Goal: Task Accomplishment & Management: Use online tool/utility

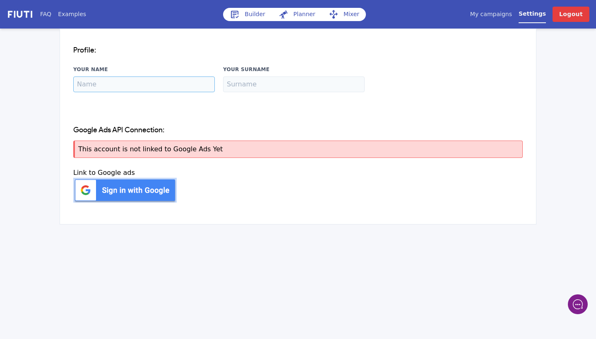
click at [151, 83] on input "Your Name" at bounding box center [143, 85] width 141 height 16
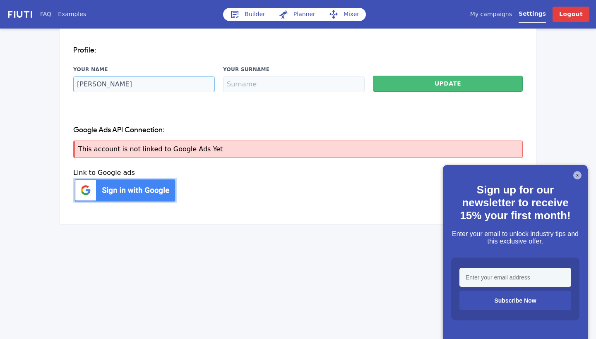
type input "Luke"
drag, startPoint x: 174, startPoint y: 84, endPoint x: 258, endPoint y: 90, distance: 84.2
click at [258, 90] on input "Your Surname" at bounding box center [293, 85] width 141 height 16
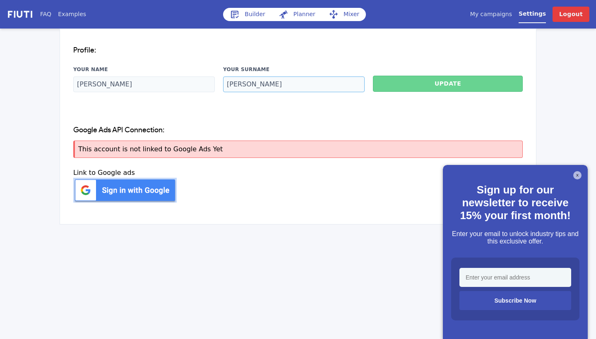
type input "McQuillan"
click at [415, 88] on button "Update" at bounding box center [448, 84] width 150 height 16
click at [512, 12] on link "My campaigns" at bounding box center [491, 14] width 42 height 9
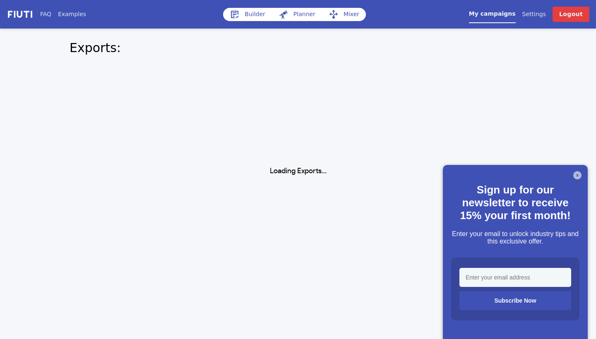
click at [577, 175] on button "X" at bounding box center [577, 175] width 8 height 8
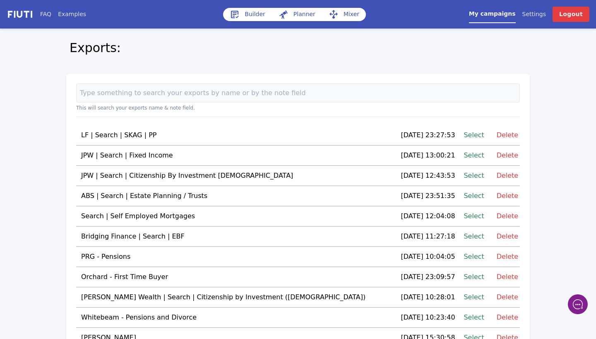
click at [462, 0] on nav "FAQ Examples Builder Planner Mixer My campaigns Price Settings Login Logout" at bounding box center [298, 14] width 596 height 29
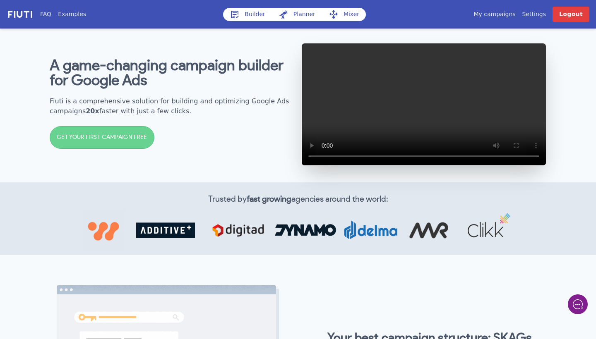
click at [500, 18] on link "My campaigns" at bounding box center [494, 14] width 42 height 9
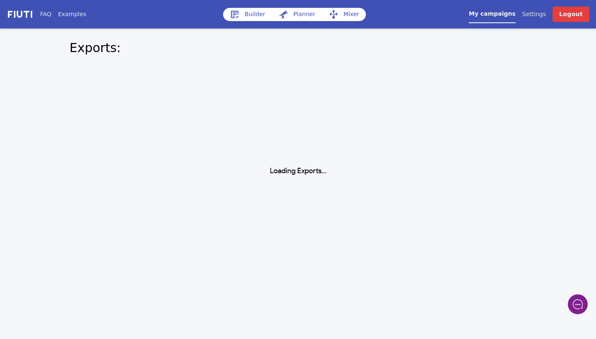
click at [242, 17] on link "Builder" at bounding box center [247, 14] width 49 height 13
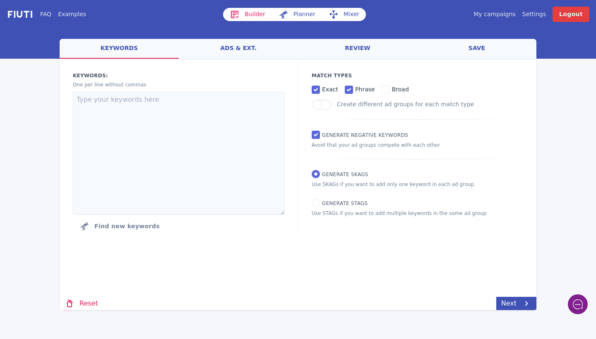
click at [491, 17] on link "My campaigns" at bounding box center [494, 14] width 42 height 9
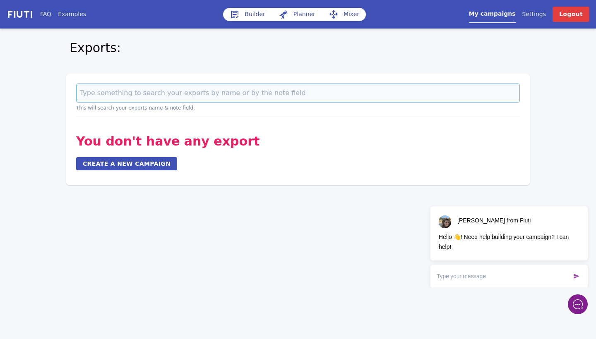
click at [282, 93] on input at bounding box center [297, 93] width 443 height 19
click at [487, 14] on link "My campaigns" at bounding box center [492, 17] width 47 height 14
click at [246, 14] on link "Builder" at bounding box center [247, 14] width 49 height 13
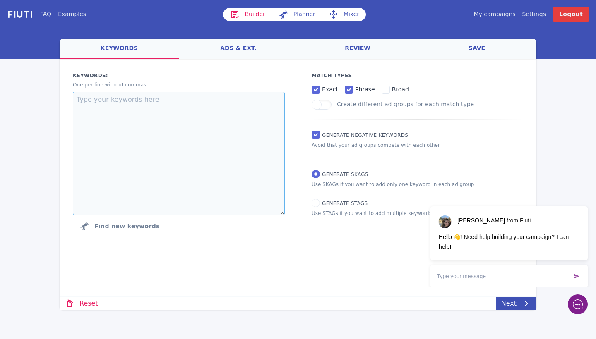
click at [125, 105] on textarea at bounding box center [179, 153] width 212 height 123
paste textarea "repatriate to [GEOGRAPHIC_DATA] financial advice moving back to [GEOGRAPHIC_DAT…"
type textarea "repatriate to [GEOGRAPHIC_DATA] financial advice moving back to [GEOGRAPHIC_DAT…"
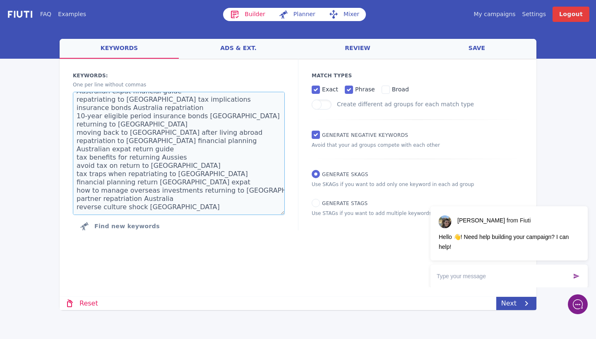
scroll to position [25, 0]
click at [245, 46] on link "ads & ext." at bounding box center [238, 49] width 119 height 20
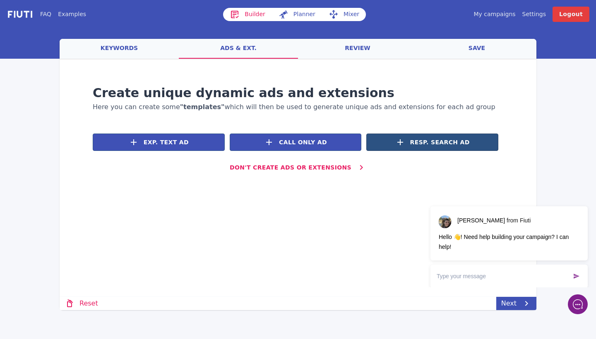
click at [421, 141] on span "Resp. Search Ad" at bounding box center [440, 142] width 60 height 9
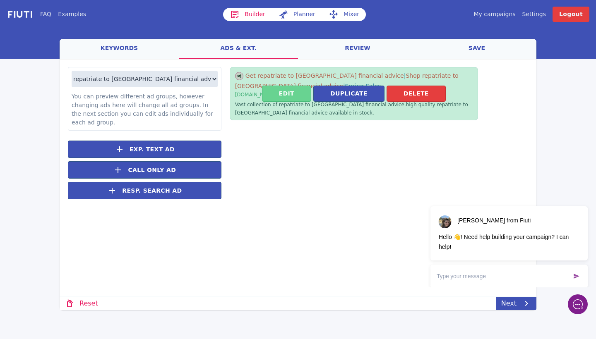
click at [284, 95] on button "Edit" at bounding box center [286, 94] width 49 height 16
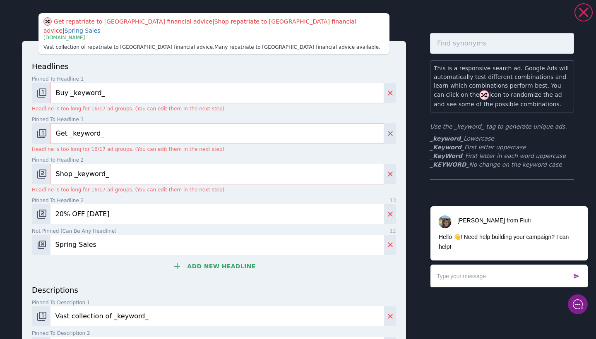
click at [66, 86] on input "Buy _keyword_" at bounding box center [216, 93] width 333 height 21
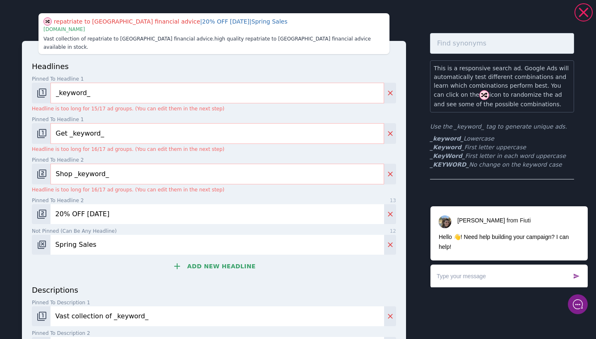
click at [77, 85] on input "_keyword_" at bounding box center [216, 93] width 333 height 21
type input "_keyWord_"
click at [41, 129] on img "Change pinned position" at bounding box center [42, 134] width 10 height 10
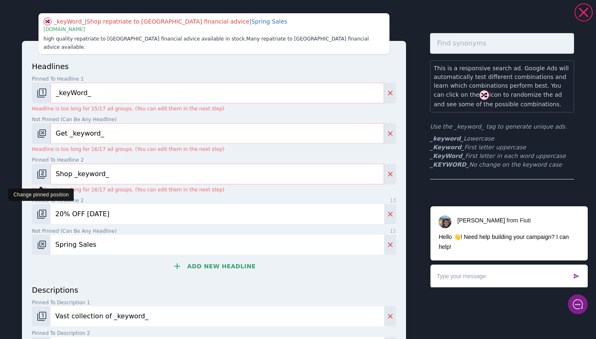
click at [42, 169] on img "Change pinned position" at bounding box center [42, 174] width 10 height 10
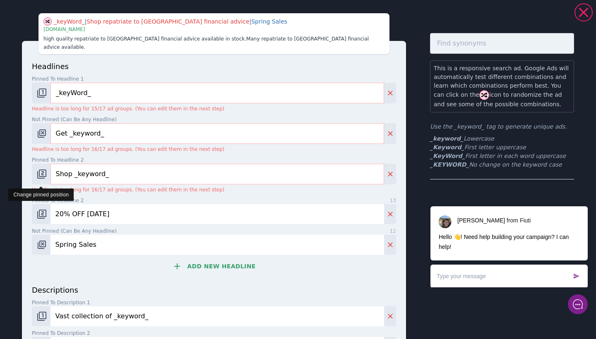
click at [42, 169] on img "Change pinned position" at bounding box center [42, 174] width 10 height 10
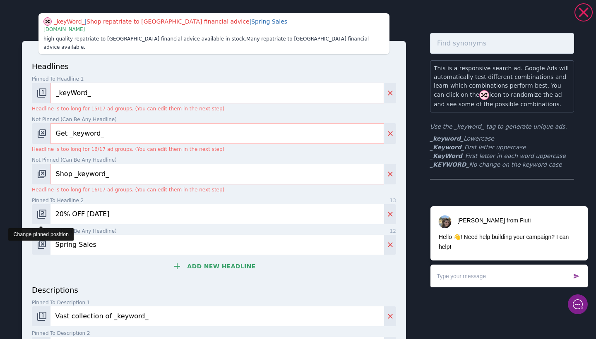
click at [44, 209] on img "Change pinned position" at bounding box center [42, 214] width 10 height 10
click at [195, 258] on button "Add new headline" at bounding box center [214, 266] width 364 height 17
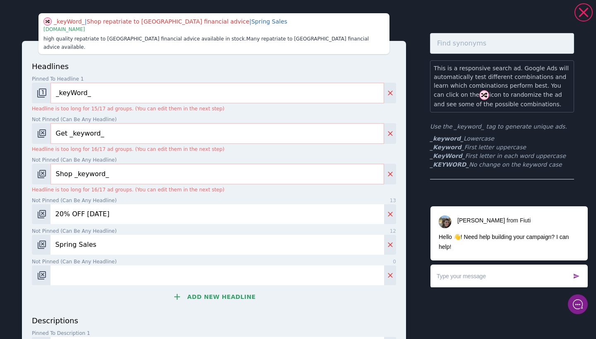
click at [207, 289] on button "Add new headline" at bounding box center [214, 297] width 364 height 17
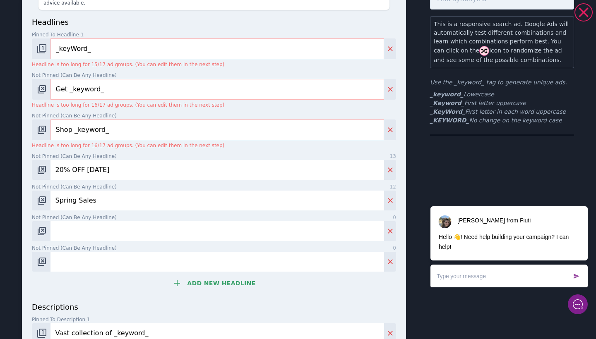
scroll to position [45, 0]
click at [215, 275] on button "Add new headline" at bounding box center [214, 282] width 364 height 17
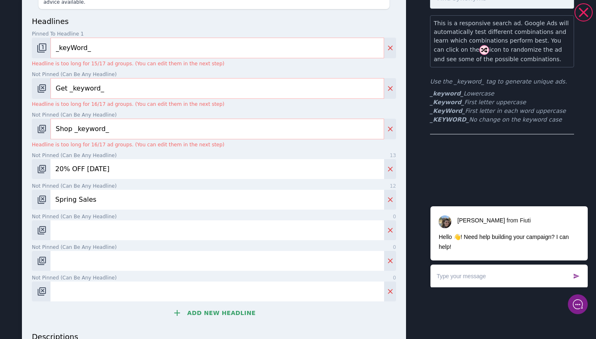
click at [214, 306] on button "Add new headline" at bounding box center [214, 313] width 364 height 17
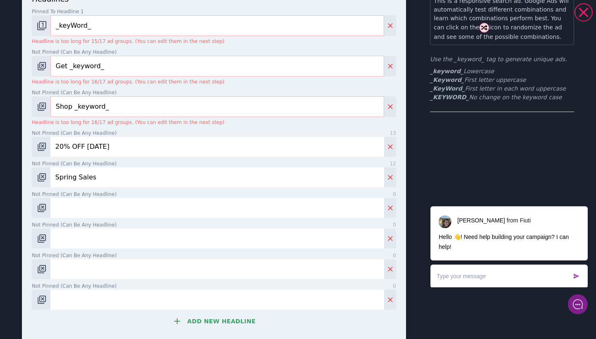
click at [214, 313] on button "Add new headline" at bounding box center [214, 321] width 364 height 17
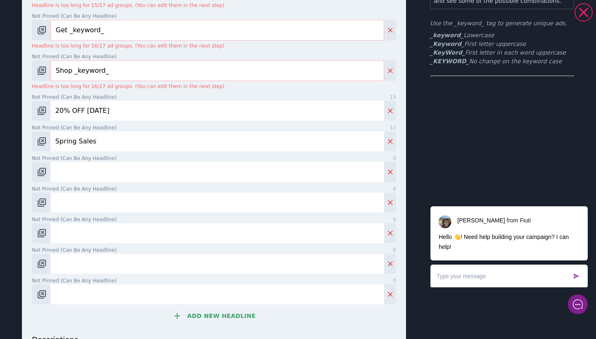
click at [214, 308] on button "Add new headline" at bounding box center [214, 316] width 364 height 17
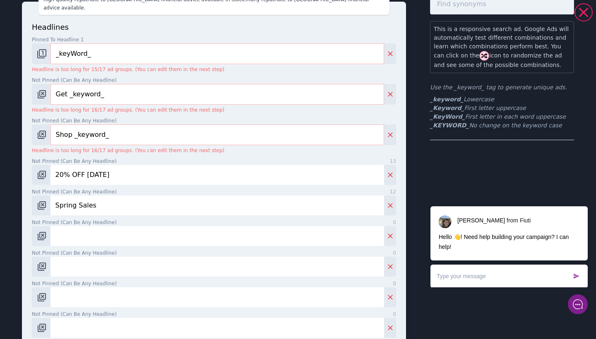
scroll to position [37, 0]
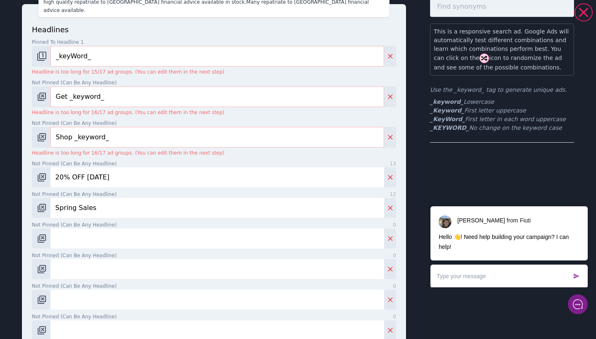
drag, startPoint x: 108, startPoint y: 87, endPoint x: 27, endPoint y: 74, distance: 82.1
click at [27, 74] on div "headlines Pinned to headline 1 10 _keyWord_ Headline is too long for 15/17 ad g…" at bounding box center [214, 302] width 384 height 596
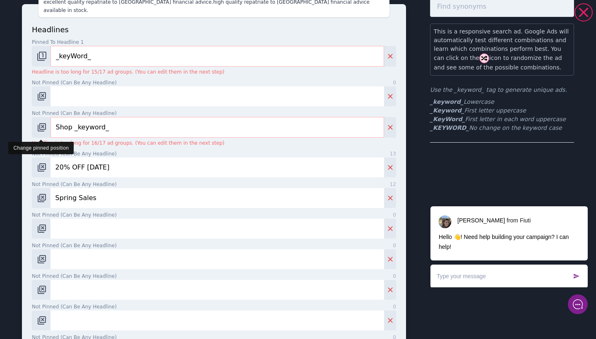
drag, startPoint x: 108, startPoint y: 118, endPoint x: 34, endPoint y: 113, distance: 74.2
click at [34, 117] on div "Shop _keyword_" at bounding box center [214, 127] width 364 height 21
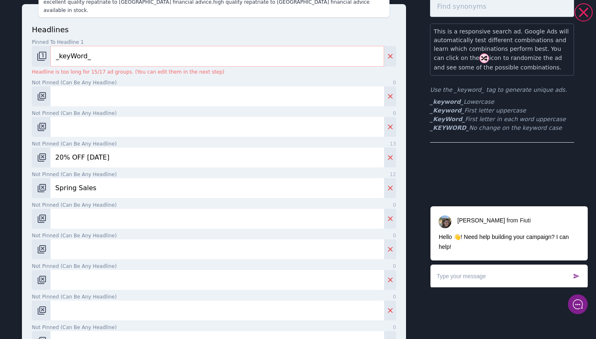
click at [64, 50] on input "_keyWord_" at bounding box center [216, 56] width 333 height 21
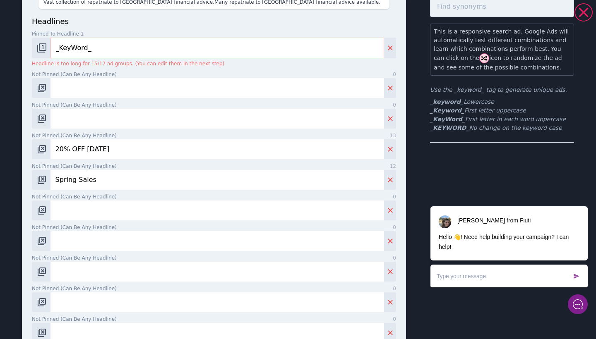
click at [101, 89] on input "Not pinned (Can be any headline) 0" at bounding box center [216, 88] width 333 height 20
click at [101, 48] on input "_KeyWord_" at bounding box center [216, 48] width 333 height 21
click at [57, 48] on input "_KeyWord_" at bounding box center [216, 48] width 333 height 21
click at [103, 45] on input "_KeyWord_" at bounding box center [216, 48] width 333 height 21
type input "_KeyWord_"
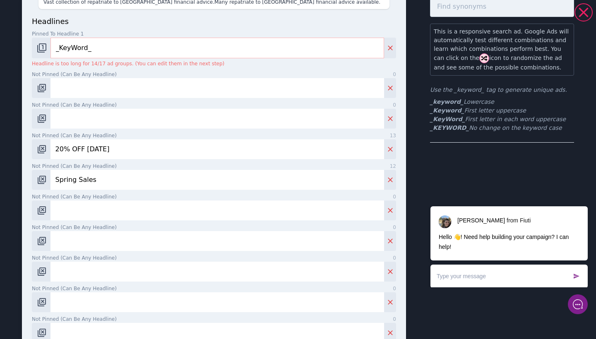
drag, startPoint x: 122, startPoint y: 153, endPoint x: 20, endPoint y: 152, distance: 102.2
click at [20, 152] on div "Repatriate To [GEOGRAPHIC_DATA] Financial Advice | Spring Sales | 20% OFF [DATE…" at bounding box center [298, 281] width 596 height 631
drag, startPoint x: 93, startPoint y: 178, endPoint x: 2, endPoint y: 168, distance: 90.8
click at [2, 168] on div "Repatriate To [GEOGRAPHIC_DATA] Financial Advice | Spring Sales | | [DOMAIN_NAM…" at bounding box center [298, 281] width 596 height 631
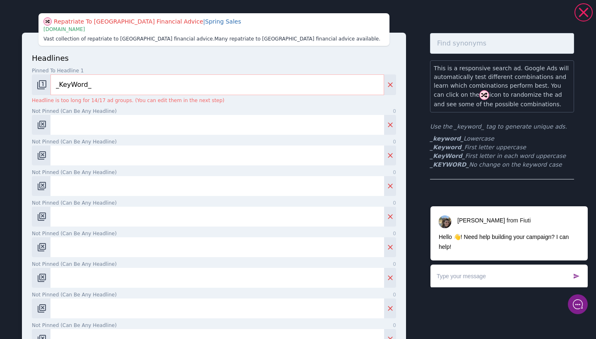
scroll to position [0, 0]
click at [101, 126] on input "Not pinned (Can be any headline) 0" at bounding box center [216, 125] width 333 height 20
paste input "Repatriating to [GEOGRAPHIC_DATA]"
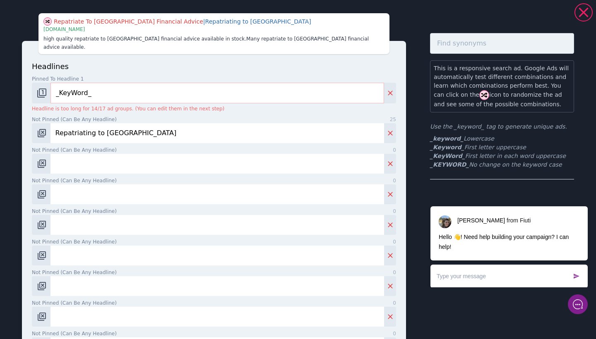
type input "Repatriating to [GEOGRAPHIC_DATA]"
click at [74, 155] on input "Not pinned (Can be any headline) 0" at bounding box center [216, 164] width 333 height 20
paste input "Moving Back to [GEOGRAPHIC_DATA]?"
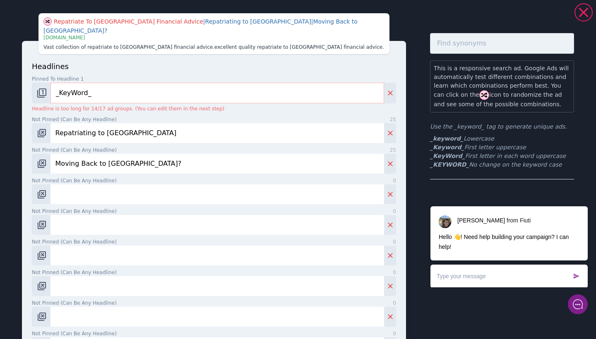
type input "Moving Back to [GEOGRAPHIC_DATA]?"
click at [138, 191] on input "Not pinned (Can be any headline) 0" at bounding box center [216, 194] width 333 height 20
paste input "Get Expert Help for Your Return"
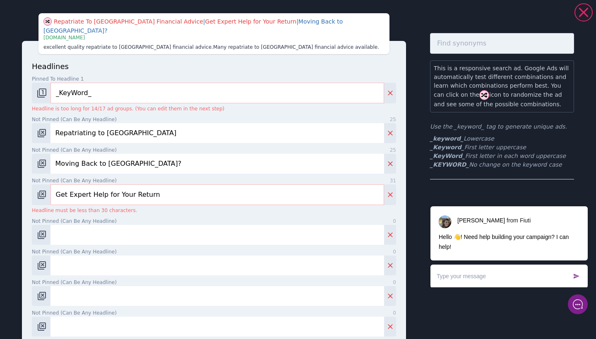
click at [96, 225] on input "Not pinned (Can be any headline) 0" at bounding box center [216, 235] width 333 height 20
click at [55, 185] on input "Get Expert Help for Your Return" at bounding box center [216, 194] width 333 height 21
click at [68, 189] on input "Get Expert Help for Your Return" at bounding box center [216, 194] width 333 height 21
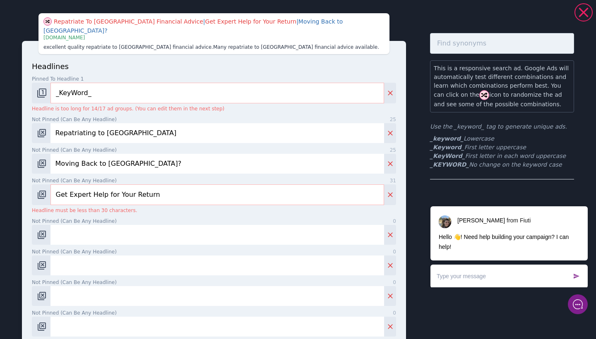
click at [67, 189] on input "Get Expert Help for Your Return" at bounding box center [216, 194] width 333 height 21
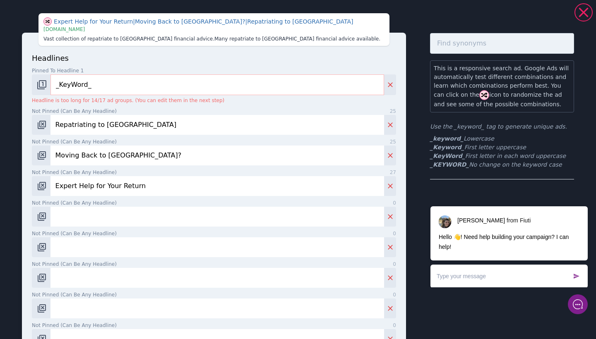
type input "Expert Help for Your Return"
click at [61, 219] on input "Not pinned (Can be any headline) 0" at bounding box center [216, 217] width 333 height 20
paste input "Plan Your Australia Return [DATE]"
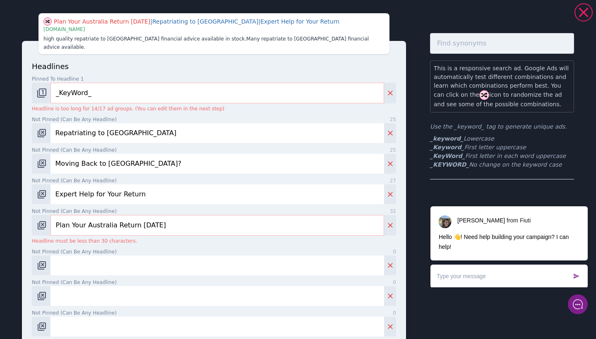
click at [56, 218] on input "Plan Your Australia Return [DATE]" at bounding box center [216, 225] width 333 height 21
click at [72, 221] on input "Plan Your Australia Return [DATE]" at bounding box center [216, 225] width 333 height 21
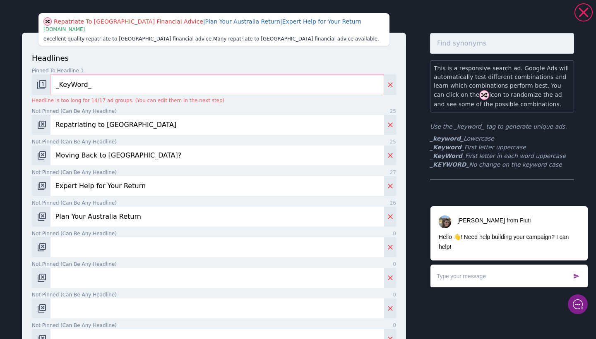
type input "Plan Your Australia Return"
click at [88, 247] on input "Not pinned (Can be any headline) 0" at bounding box center [216, 247] width 333 height 20
paste input "Maximise Your Return to [GEOGRAPHIC_DATA]"
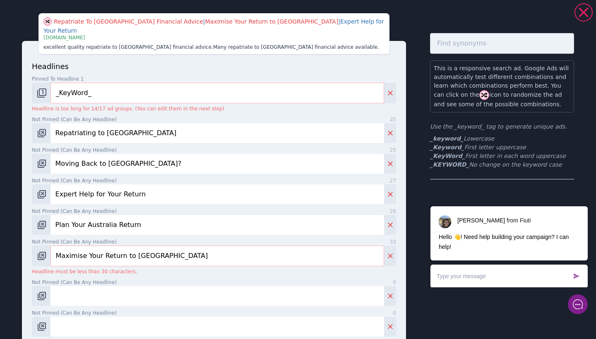
type input "Maximise Your Return to [GEOGRAPHIC_DATA]"
click at [126, 286] on input "Not pinned (Can be any headline) 0" at bounding box center [216, 296] width 333 height 20
paste input "Taxes & Superannuation in Aus"
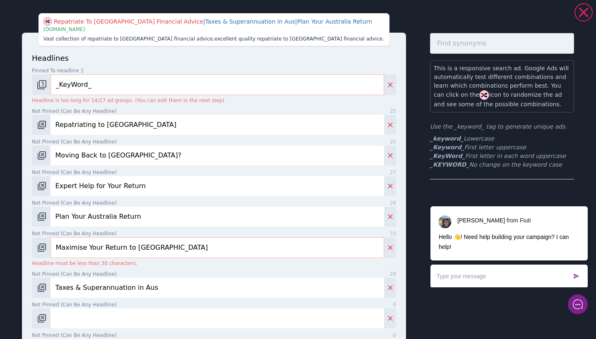
type input "Taxes & Superannuation in Aus"
click at [158, 250] on input "Maximise Your Return to [GEOGRAPHIC_DATA]" at bounding box center [216, 247] width 333 height 21
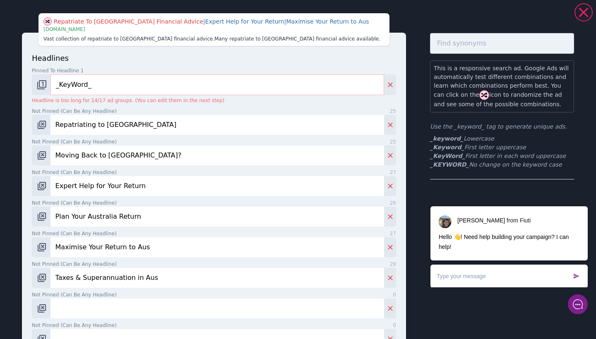
type input "Maximise Your Return to Aus"
click at [129, 317] on input "Not pinned (Can be any headline) 0" at bounding box center [216, 309] width 333 height 20
paste input "Smooth Return to [GEOGRAPHIC_DATA]"
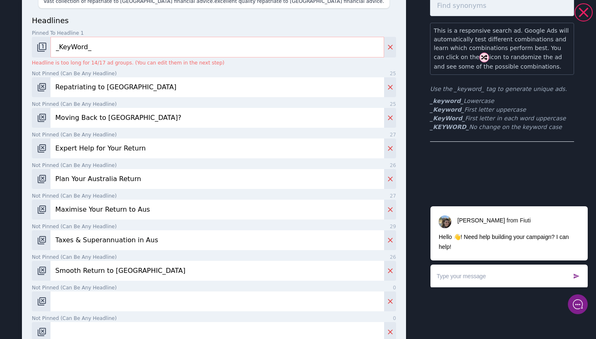
scroll to position [44, 0]
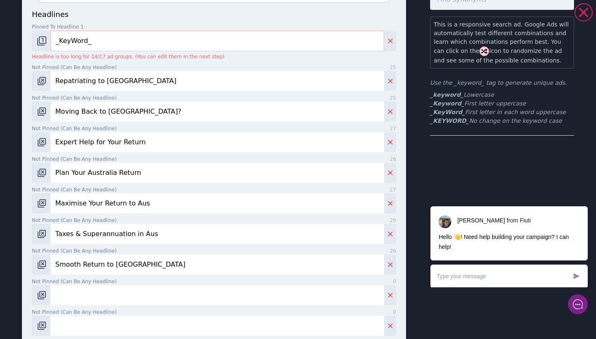
type input "Smooth Return to [GEOGRAPHIC_DATA]"
click at [85, 297] on input "Not pinned (Can be any headline) 0" at bounding box center [216, 295] width 333 height 20
paste input "Expert Advice for [GEOGRAPHIC_DATA] Return"
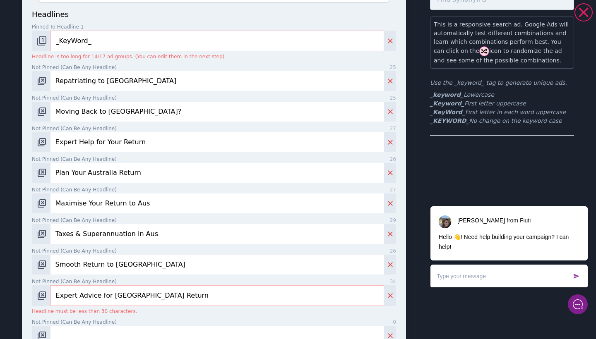
click at [134, 297] on input "Expert Advice for [GEOGRAPHIC_DATA] Return" at bounding box center [216, 295] width 333 height 21
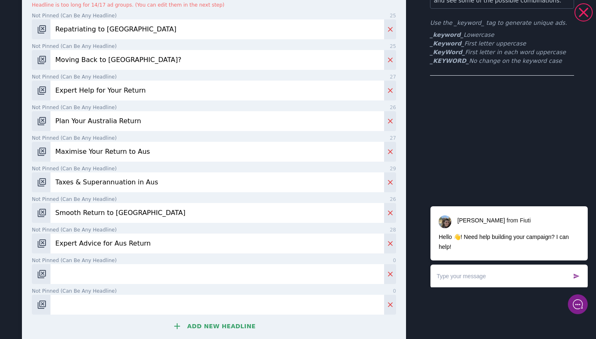
scroll to position [111, 0]
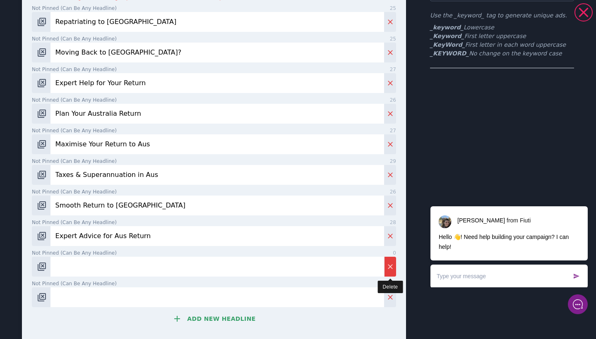
type input "Expert Advice for Aus Return"
click at [392, 263] on icon "Delete" at bounding box center [390, 267] width 8 height 8
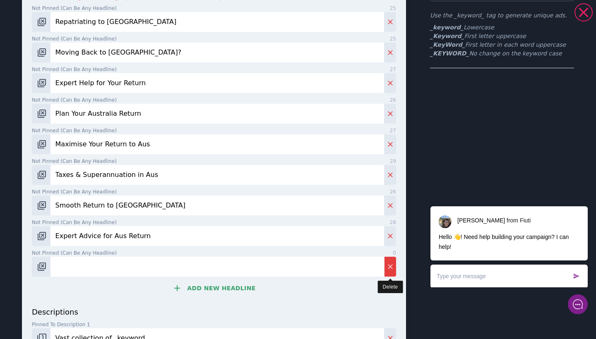
click at [392, 263] on icon "Delete" at bounding box center [390, 267] width 8 height 8
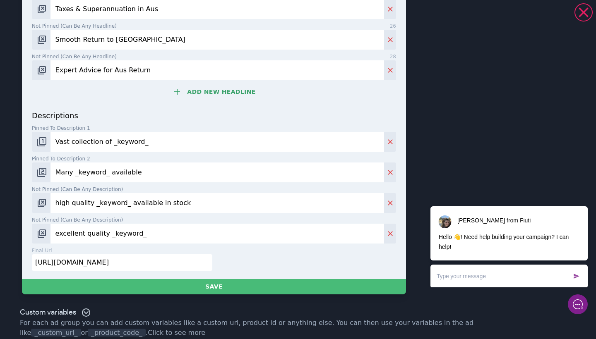
scroll to position [0, 0]
drag, startPoint x: 149, startPoint y: 136, endPoint x: 9, endPoint y: 134, distance: 139.8
click at [9, 134] on div "Smooth Return to [GEOGRAPHIC_DATA] | Expert Advice for Aus Return | Expert Help…" at bounding box center [298, 15] width 596 height 578
drag, startPoint x: 138, startPoint y: 168, endPoint x: 0, endPoint y: 163, distance: 137.8
click at [0, 163] on div "Repatriating to [GEOGRAPHIC_DATA] | Smooth Return to [GEOGRAPHIC_DATA] | Plan Y…" at bounding box center [298, 15] width 596 height 578
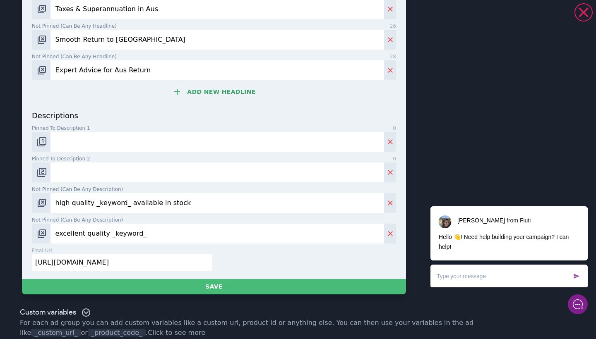
drag, startPoint x: 182, startPoint y: 195, endPoint x: 0, endPoint y: 195, distance: 182.0
click at [0, 195] on div "Repatriating to [GEOGRAPHIC_DATA] | Smooth Return to [GEOGRAPHIC_DATA] | Plan Y…" at bounding box center [298, 15] width 596 height 578
drag, startPoint x: 139, startPoint y: 224, endPoint x: 0, endPoint y: 224, distance: 139.4
click at [0, 224] on div "Repatriating to [GEOGRAPHIC_DATA] | Smooth Return to [GEOGRAPHIC_DATA] | Plan Y…" at bounding box center [298, 15] width 596 height 578
click at [78, 137] on input "Pinned to description 1 0" at bounding box center [216, 142] width 333 height 20
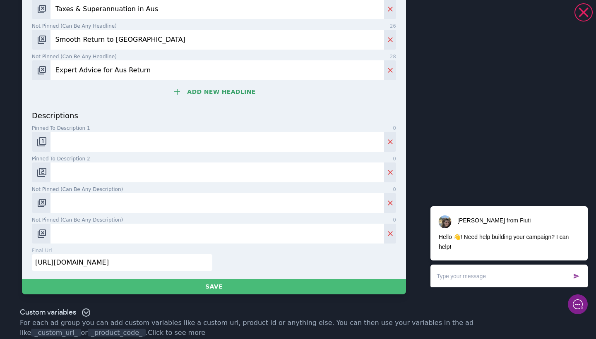
paste input "Download the FREE guide for advice on tax, superannuation, and more."
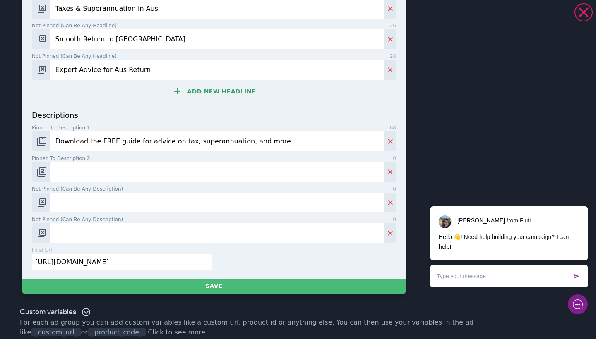
scroll to position [277, 0]
type input "Download the FREE guide for advice on tax, superannuation, and more."
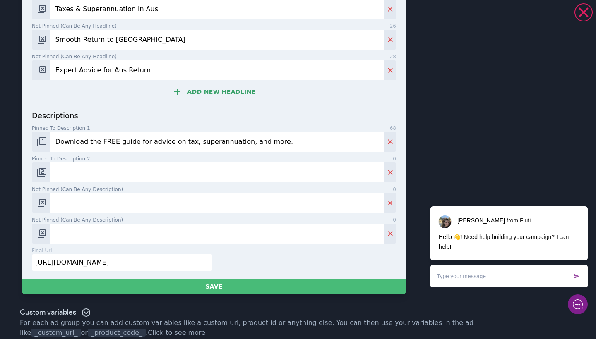
click at [141, 163] on input "Pinned to description 2 0" at bounding box center [216, 173] width 333 height 20
paste input "Plan your return to [GEOGRAPHIC_DATA] with advice on taxes, mortgages, & supera…"
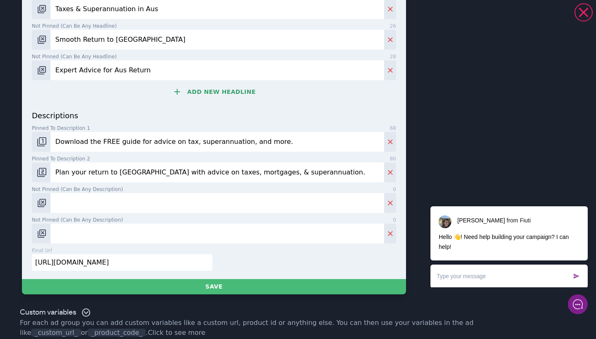
type input "Plan your return to [GEOGRAPHIC_DATA] with advice on taxes, mortgages, & supera…"
click at [109, 207] on input "Not pinned (Can be any description) 0" at bounding box center [216, 203] width 333 height 20
paste input "Maximise your wealth & minimise tax on your return to [GEOGRAPHIC_DATA] with ex…"
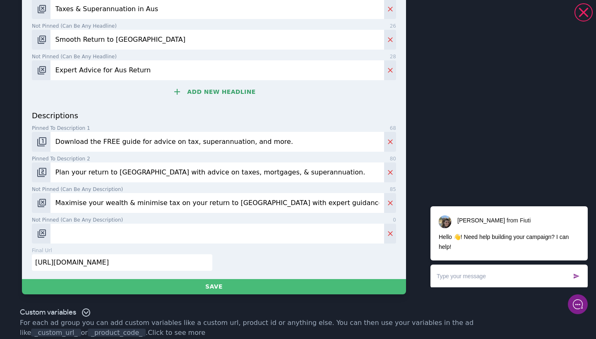
type input "Maximise your wealth & minimise tax on your return to [GEOGRAPHIC_DATA] with ex…"
click at [96, 241] on input "Not pinned (Can be any description) 0" at bounding box center [216, 234] width 333 height 20
click at [98, 227] on input "Not pinned (Can be any description) 0" at bounding box center [216, 234] width 333 height 20
paste input "Get tailored advice on managing assets, pensions, and tax when returning to [GE…"
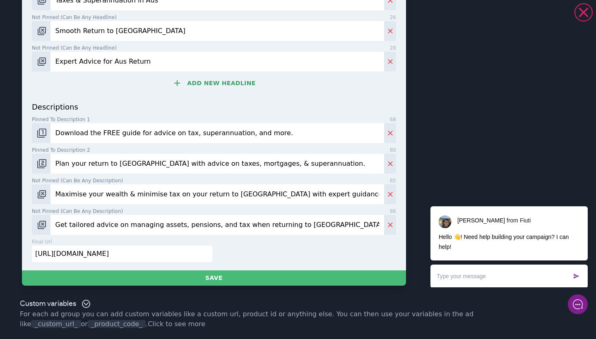
scroll to position [285, 0]
type input "Get tailored advice on managing assets, pensions, and tax when returning to [GE…"
drag, startPoint x: 145, startPoint y: 254, endPoint x: 0, endPoint y: 247, distance: 145.0
click at [0, 247] on div "Expert Advice for Aus Return | Moving Back to [GEOGRAPHIC_DATA]? | Repatriating…" at bounding box center [298, 7] width 596 height 578
paste input "[URL][DOMAIN_NAME]"
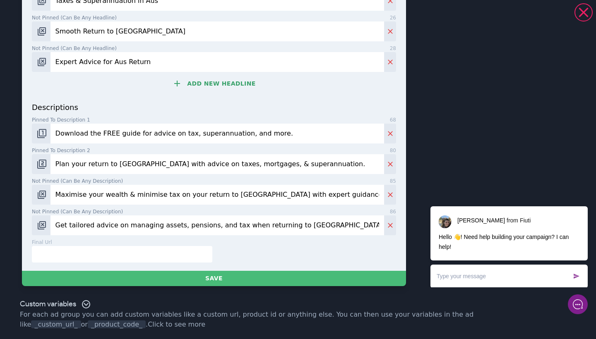
type input "[URL][DOMAIN_NAME]"
